Goal: Information Seeking & Learning: Check status

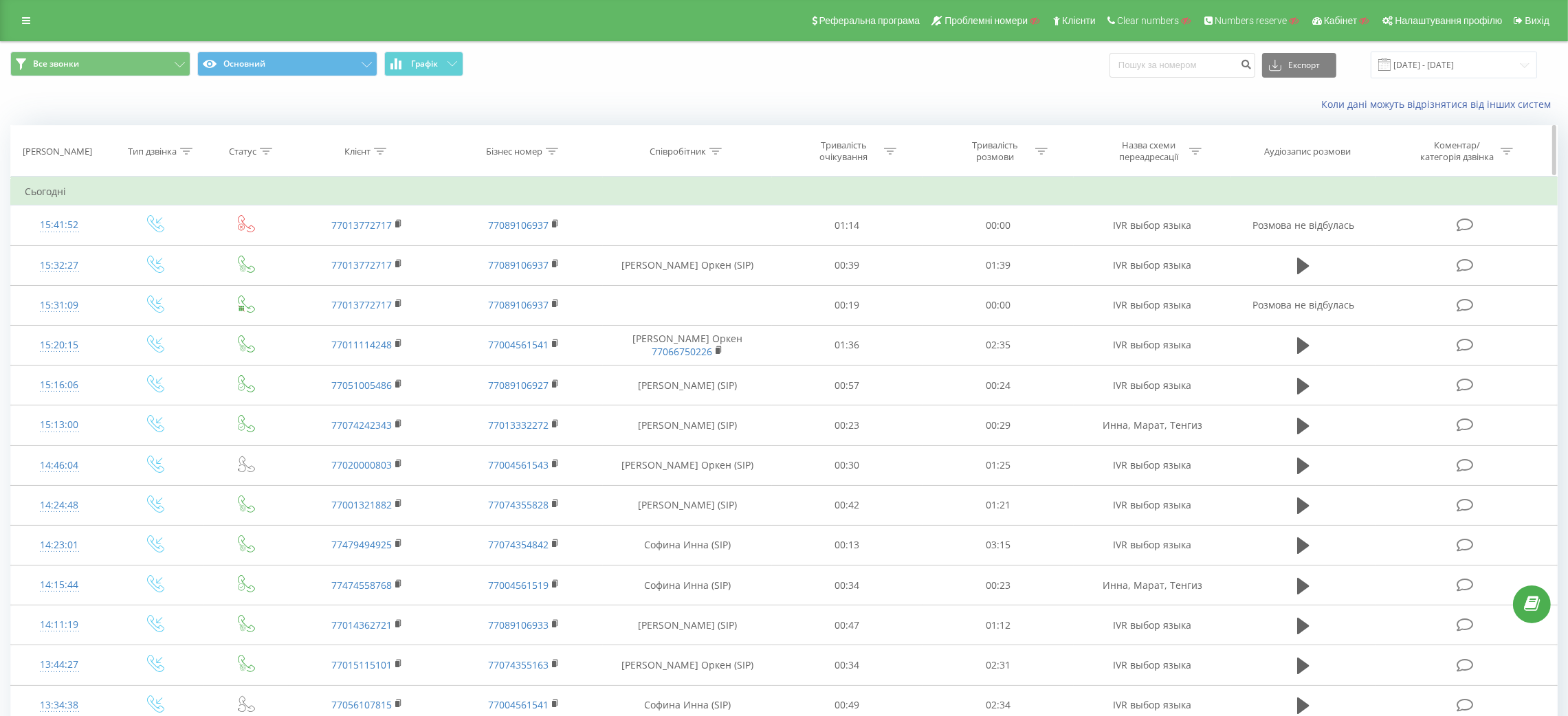
click at [554, 151] on icon at bounding box center [553, 151] width 13 height 7
click at [530, 244] on input "text" at bounding box center [525, 249] width 121 height 24
paste input "7004561517"
type input "7004561517"
click at [559, 281] on span "OK" at bounding box center [554, 276] width 39 height 21
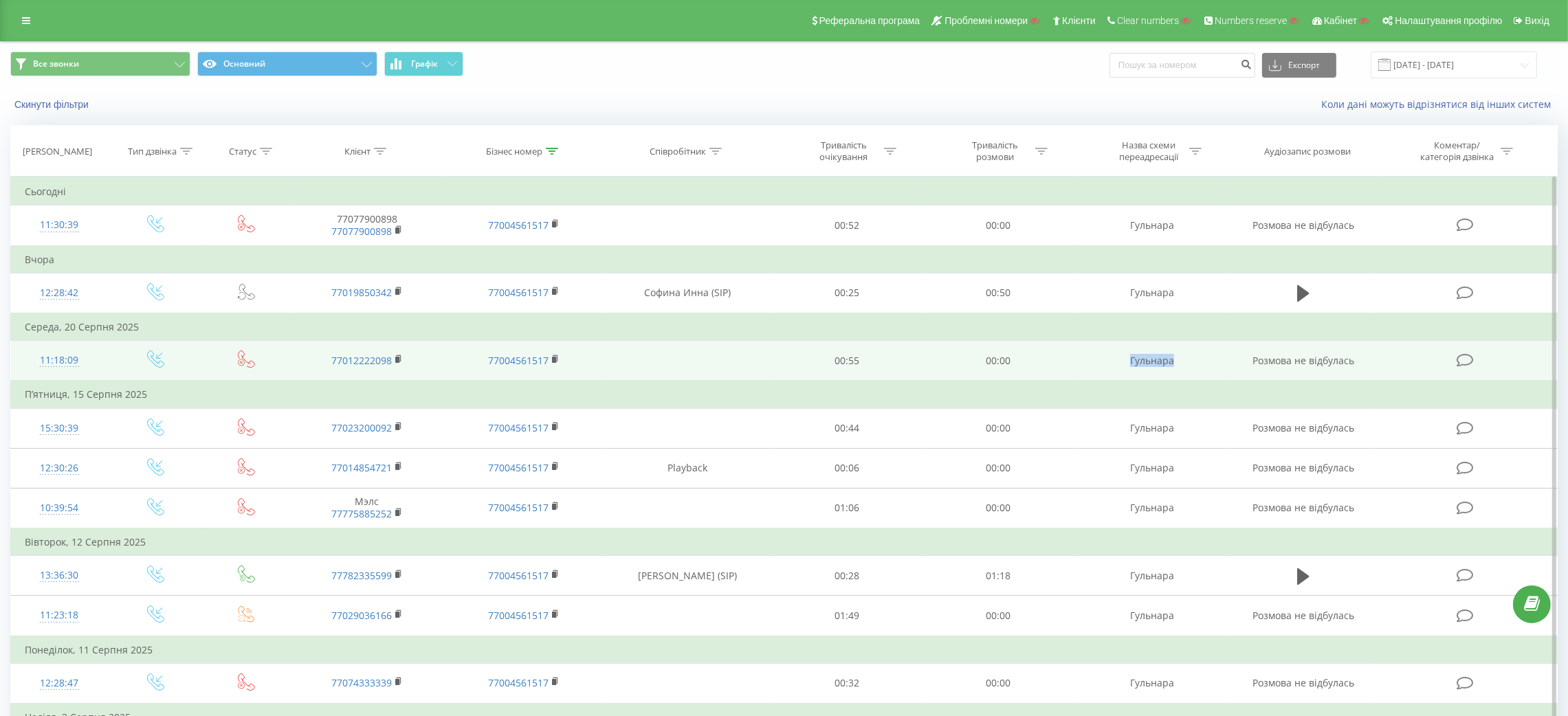
drag, startPoint x: 1102, startPoint y: 355, endPoint x: 1207, endPoint y: 368, distance: 105.8
click at [1207, 368] on td "Гульнара" at bounding box center [1152, 361] width 157 height 40
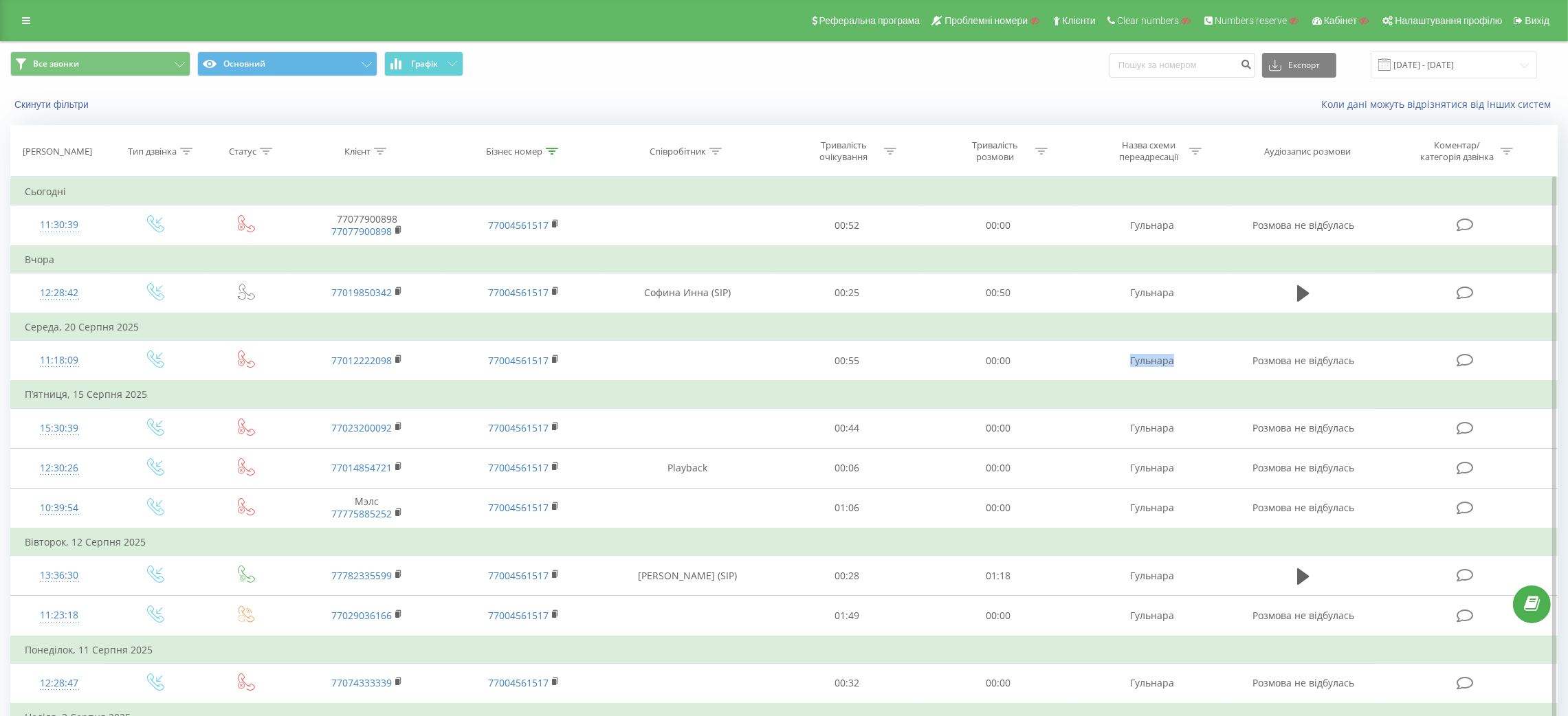
copy td "Гульнара"
click at [35, 20] on link at bounding box center [25, 20] width 24 height 19
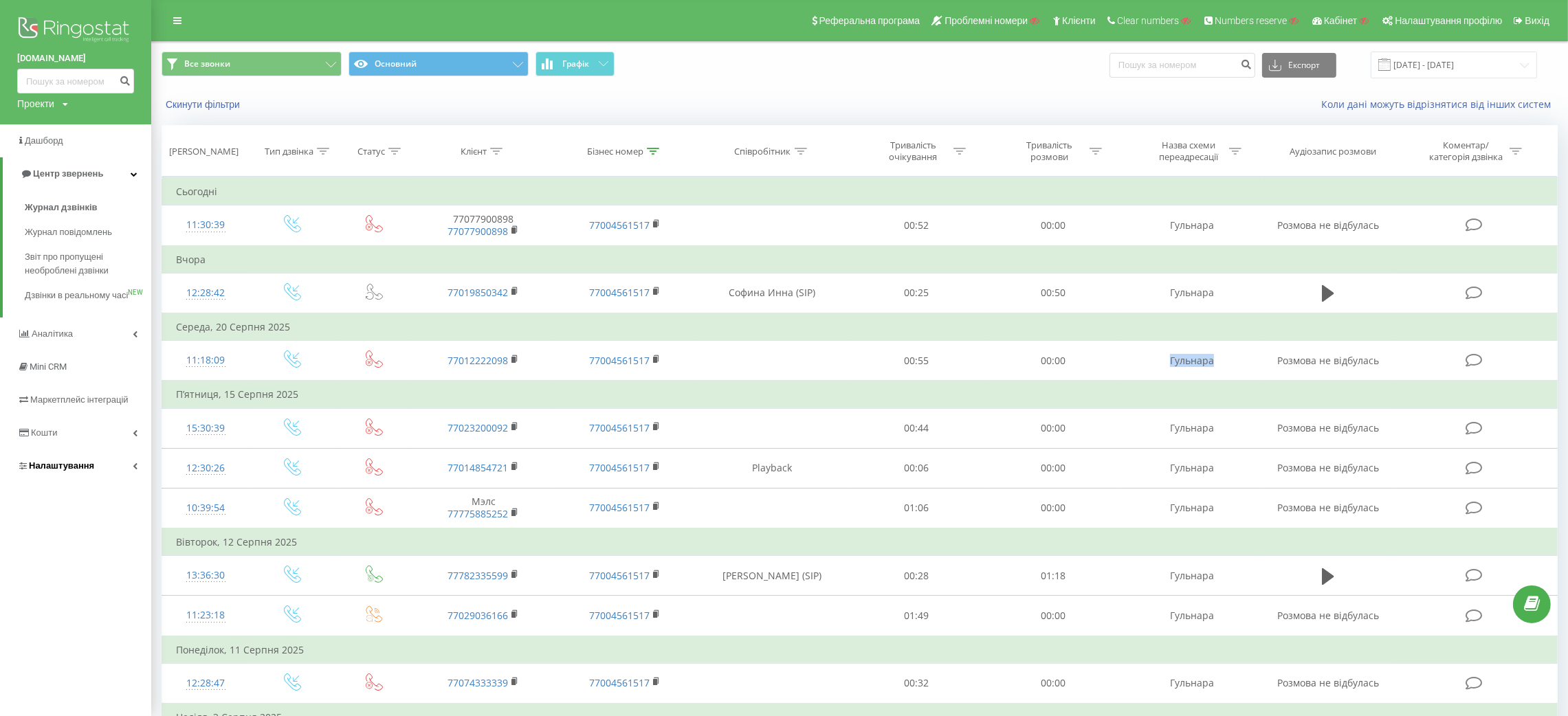
click at [81, 472] on link "Налаштування" at bounding box center [75, 466] width 151 height 33
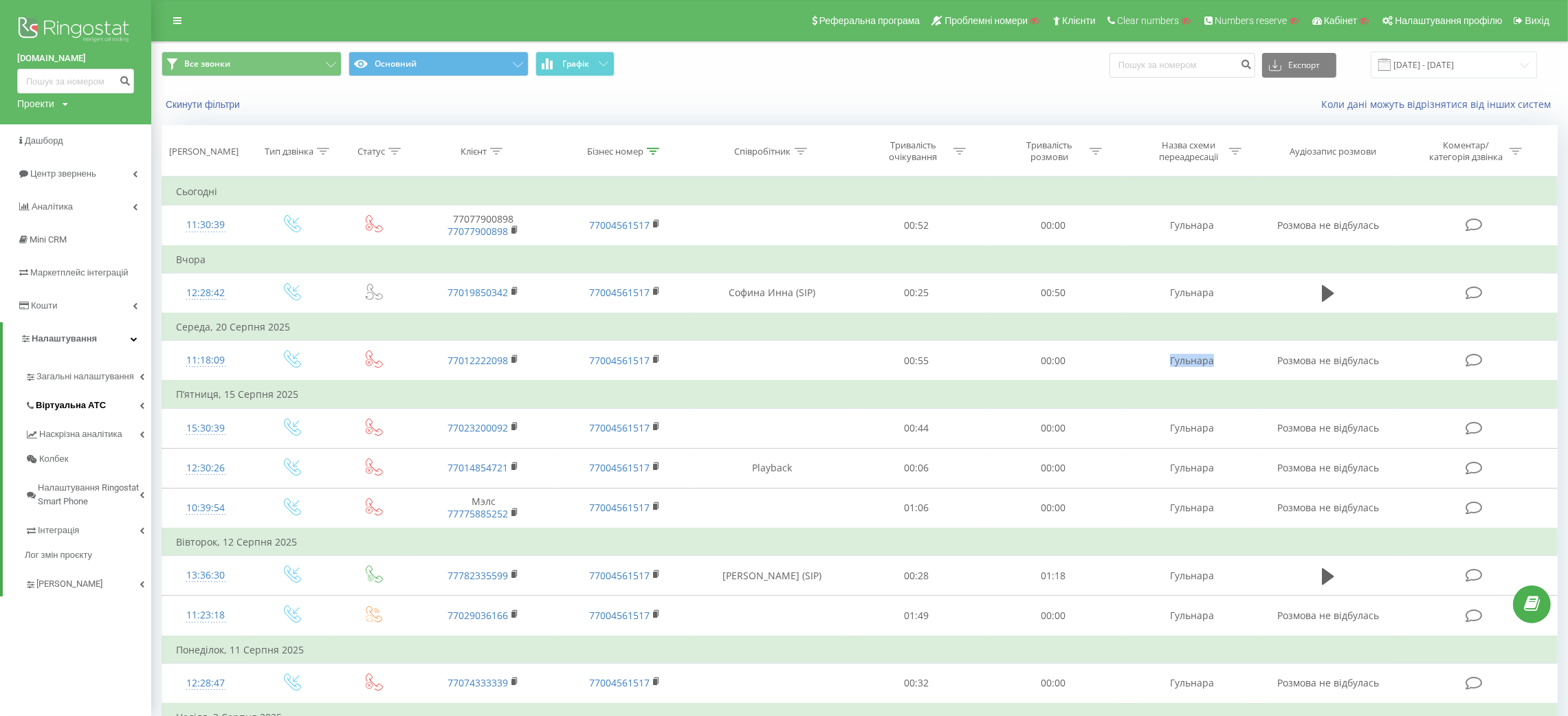
click at [77, 401] on span "Віртуальна АТС" at bounding box center [70, 405] width 70 height 13
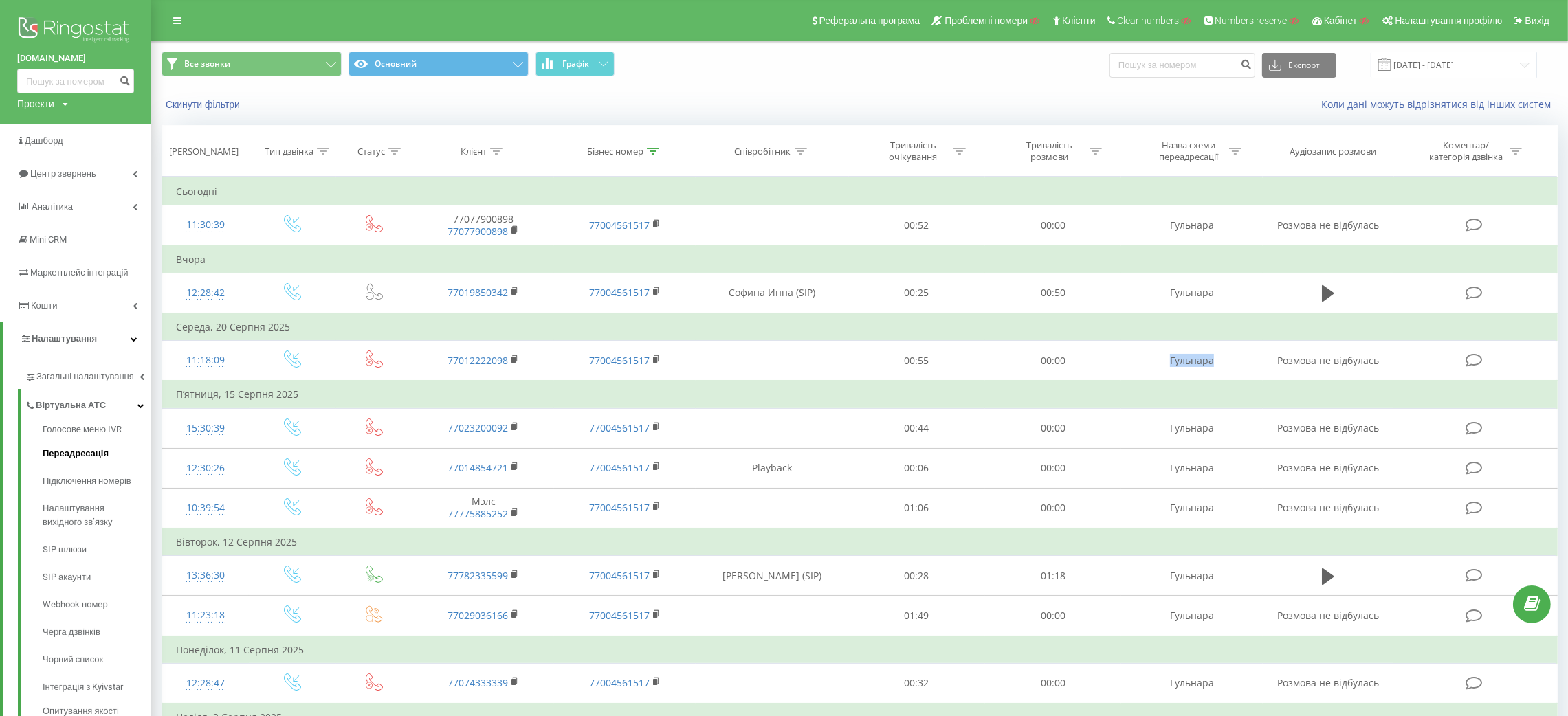
click at [88, 451] on span "Переадресація" at bounding box center [76, 453] width 66 height 13
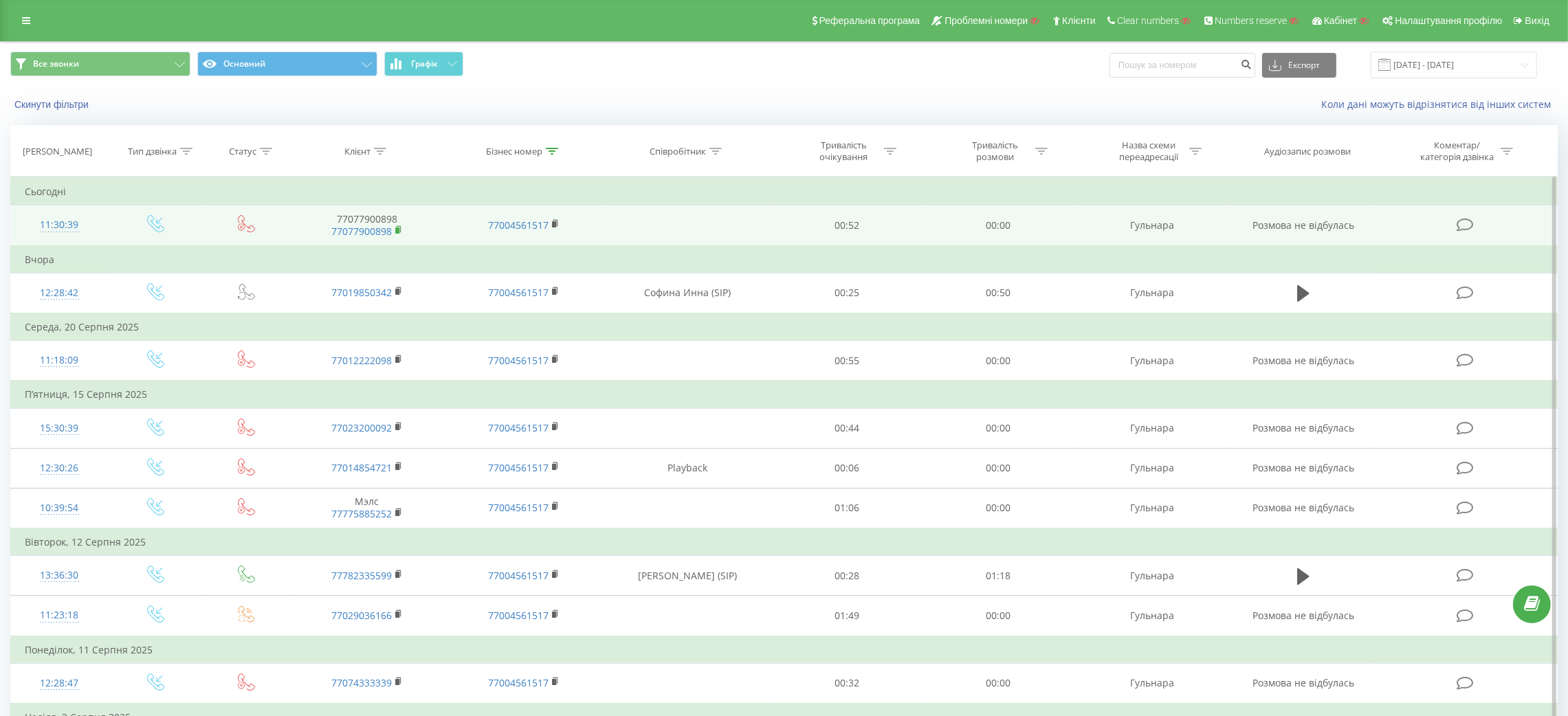
click at [401, 229] on icon at bounding box center [399, 230] width 8 height 9
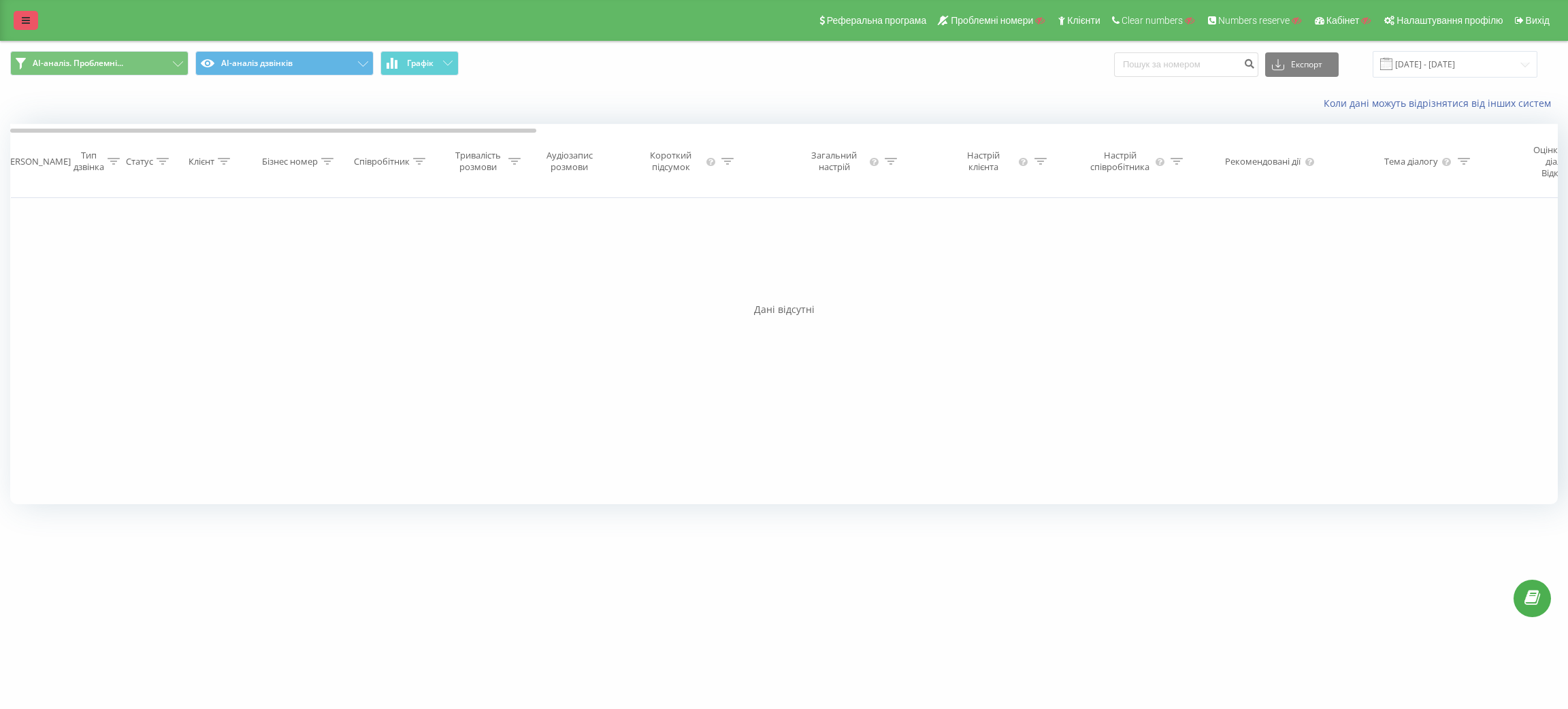
click at [28, 14] on link at bounding box center [25, 20] width 24 height 19
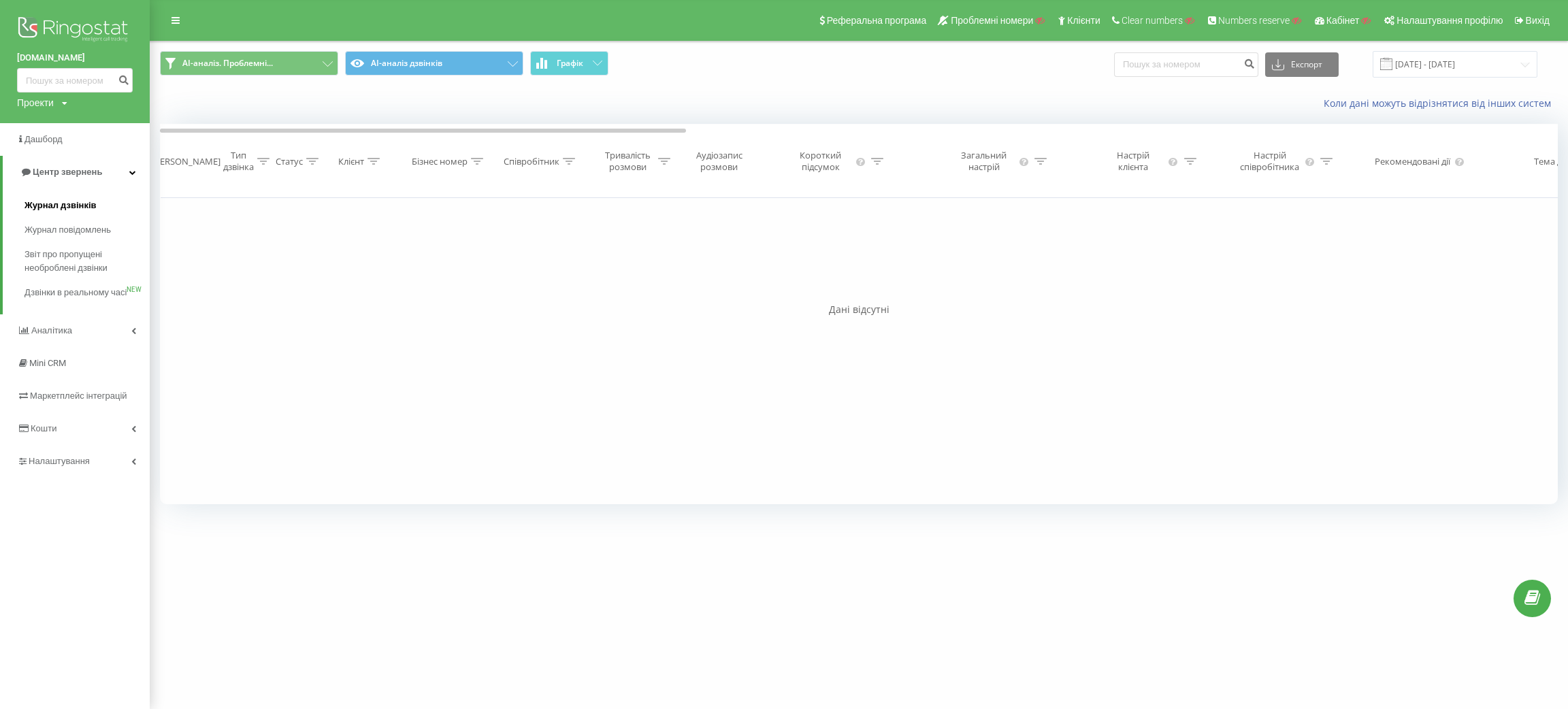
click at [62, 211] on span "Журнал дзвінків" at bounding box center [60, 205] width 72 height 13
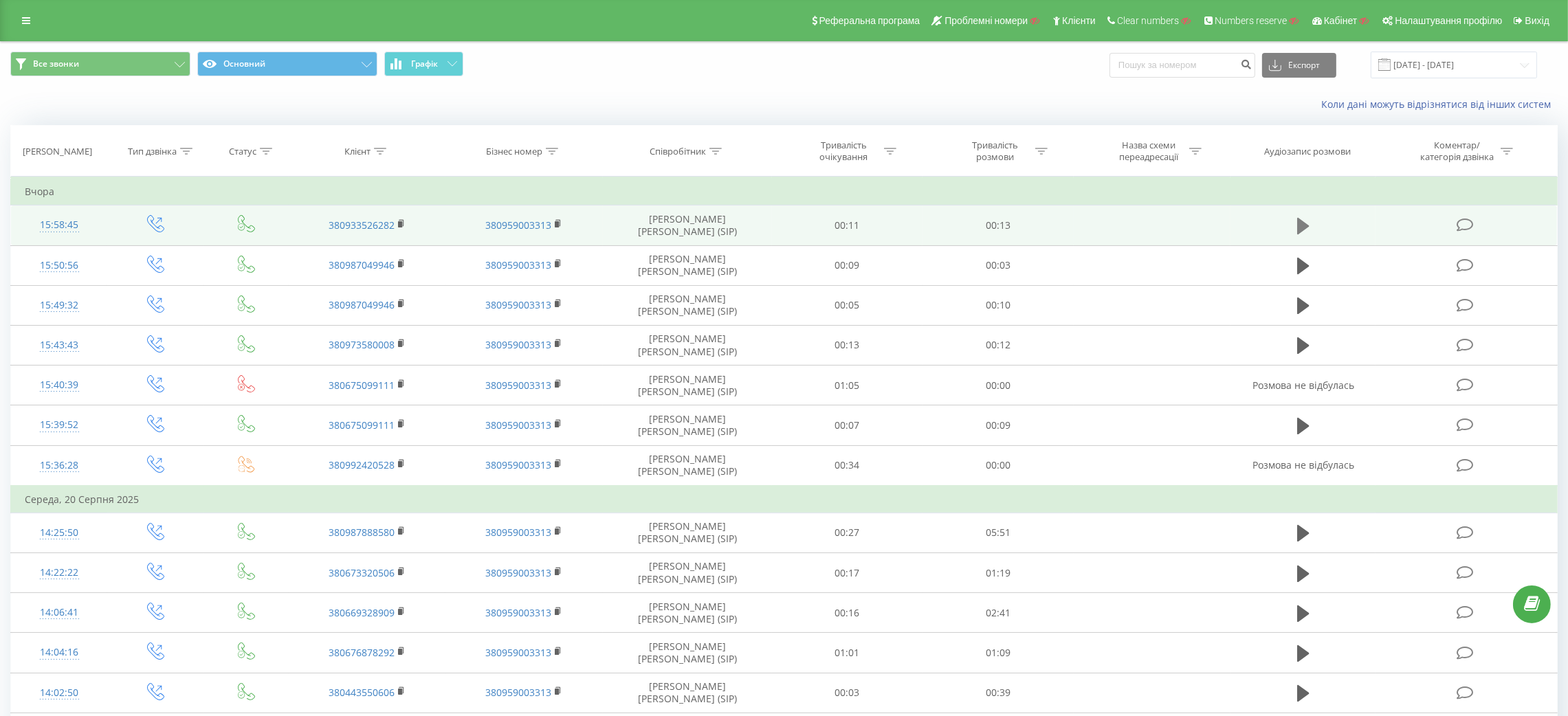
click at [1292, 226] on button at bounding box center [1303, 226] width 20 height 20
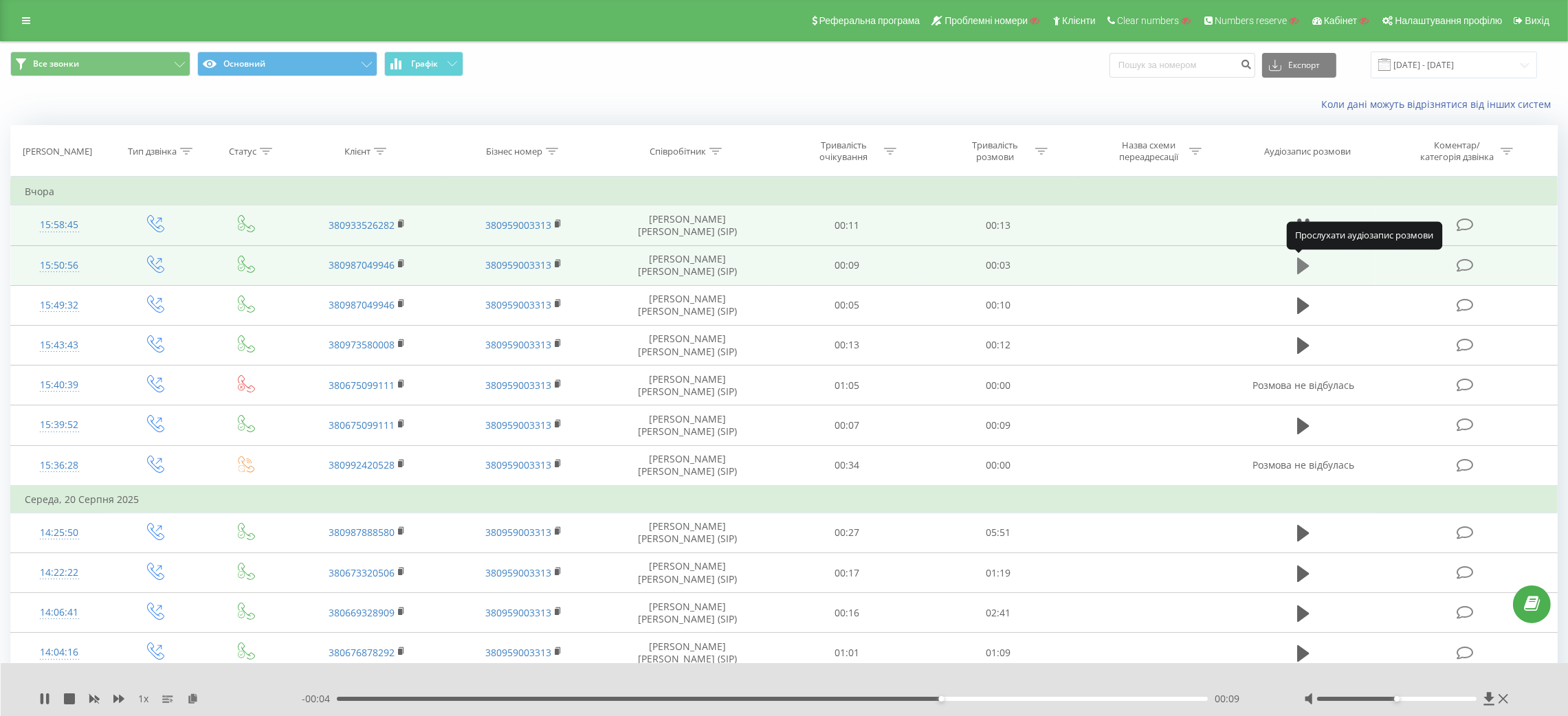
click at [1305, 268] on icon at bounding box center [1303, 266] width 13 height 17
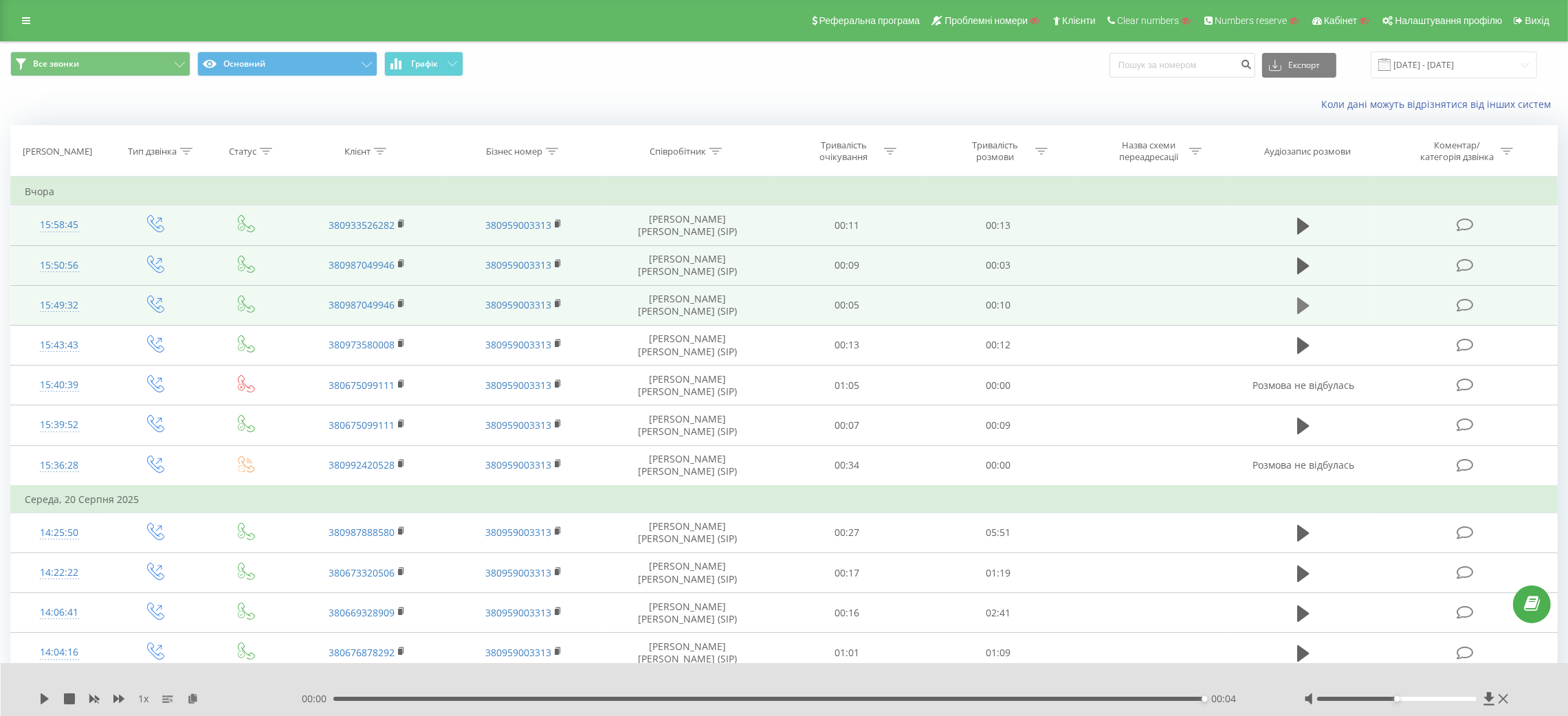
click at [1303, 308] on icon at bounding box center [1303, 306] width 13 height 17
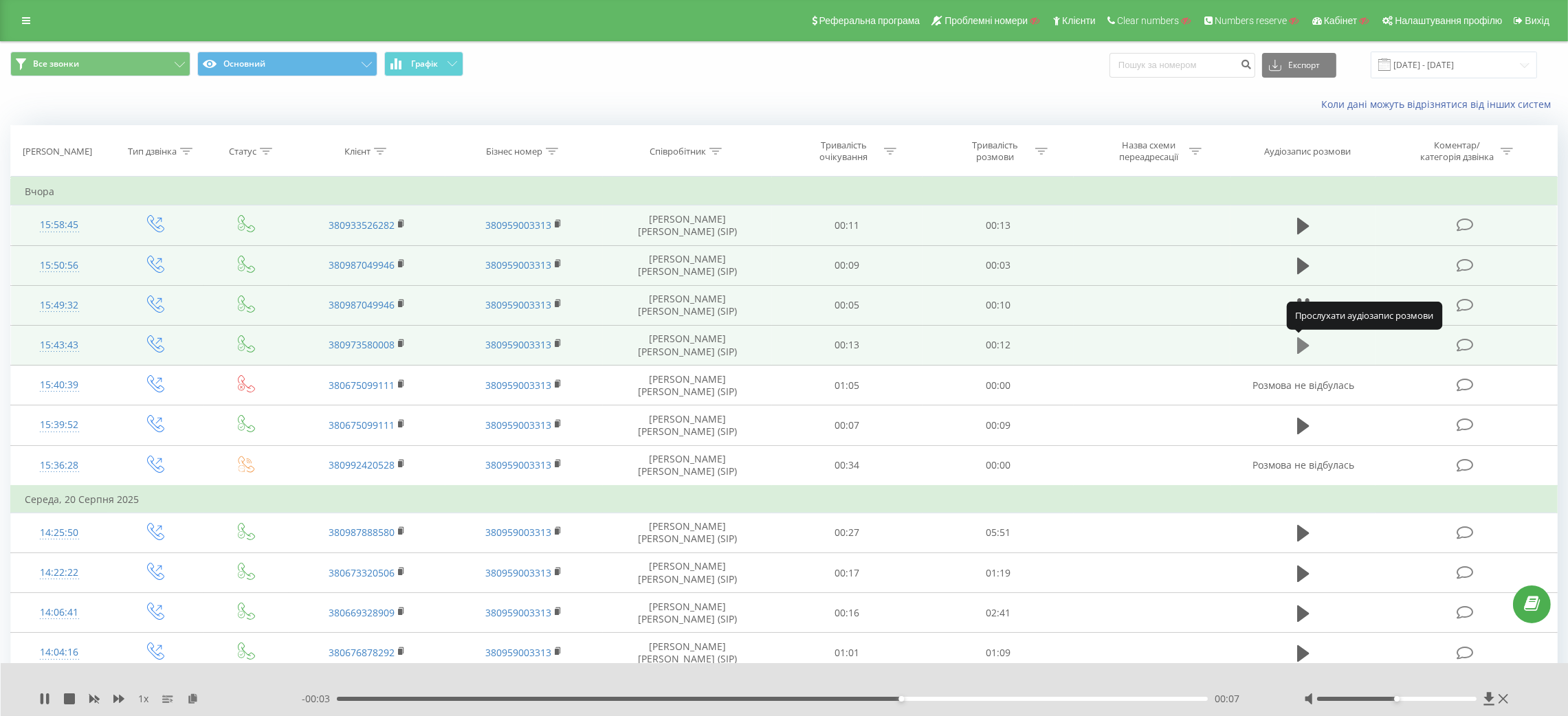
click at [1298, 346] on icon at bounding box center [1303, 346] width 13 height 17
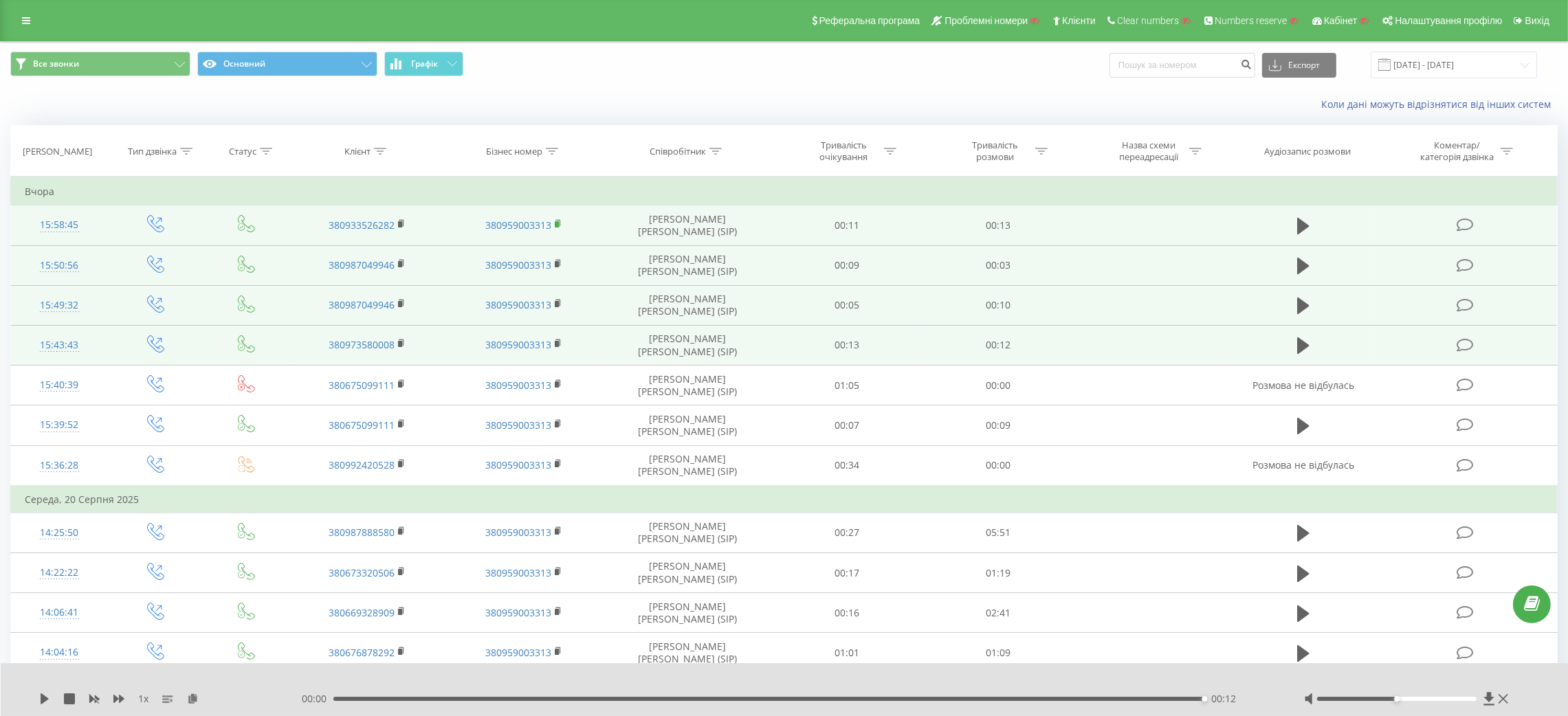
click at [558, 222] on rect at bounding box center [556, 224] width 4 height 6
